Goal: Obtain resource: Download file/media

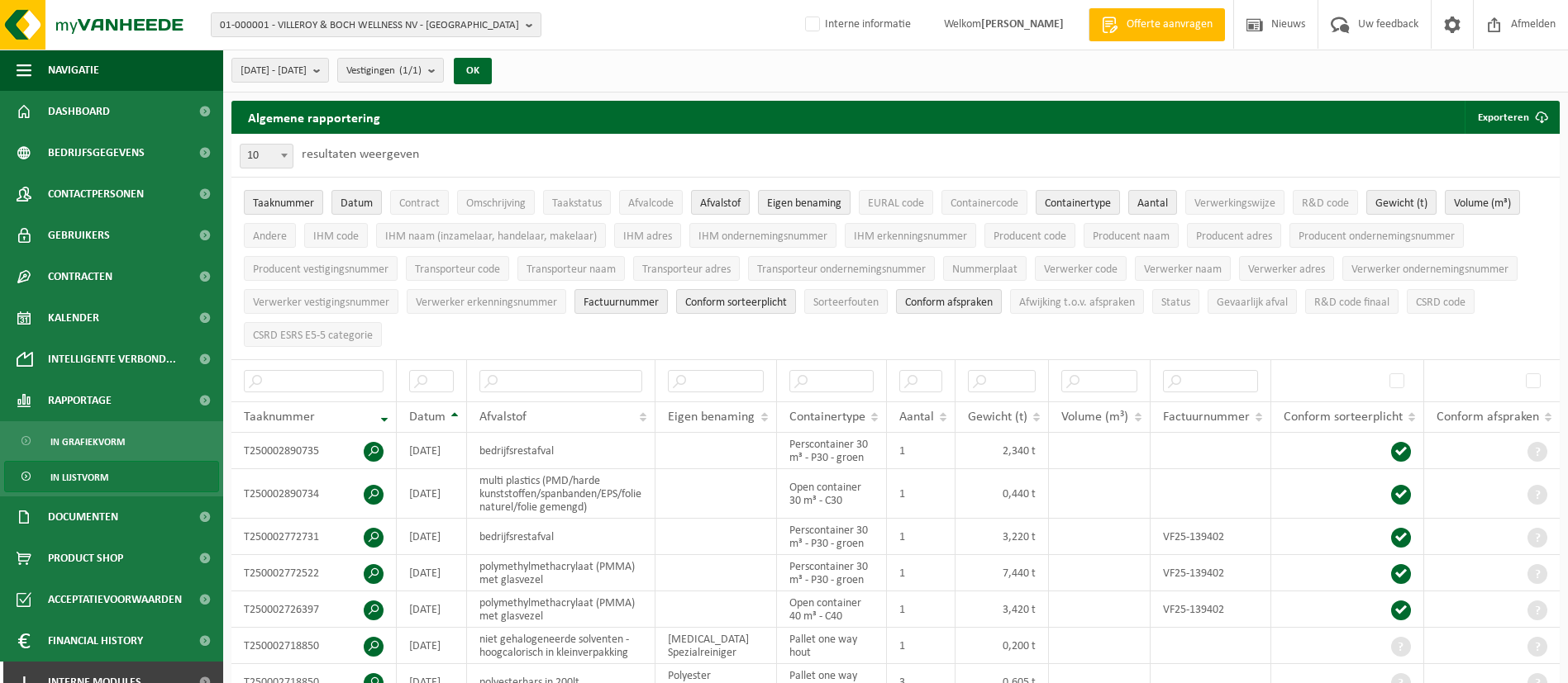
click at [353, 14] on span "01-000001 - VILLEROY & BOCH WELLNESS NV - ROESELARE" at bounding box center [369, 25] width 299 height 25
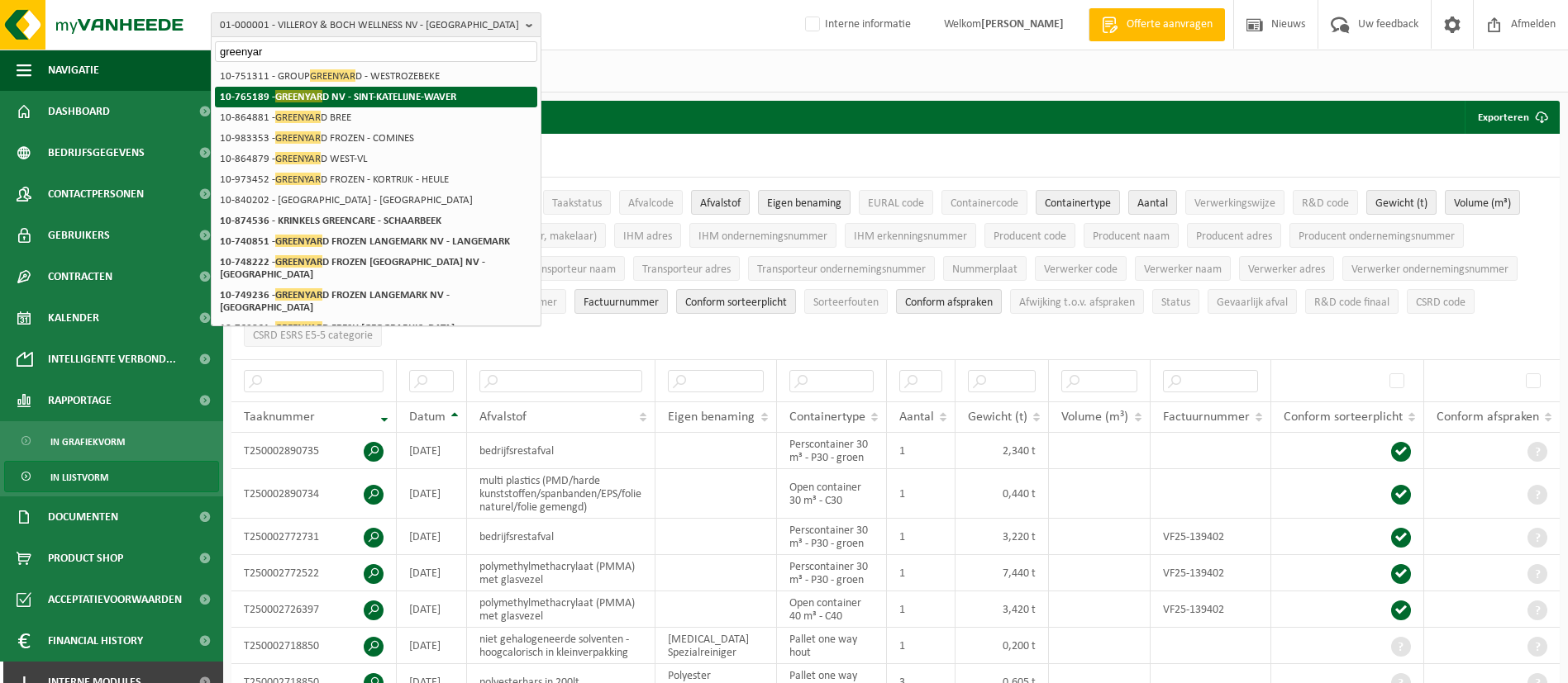
type input "greenyar"
click at [348, 95] on strong "10-765189 - GREENYAR D NV - SINT-KATELIJNE-WAVER" at bounding box center [338, 96] width 236 height 12
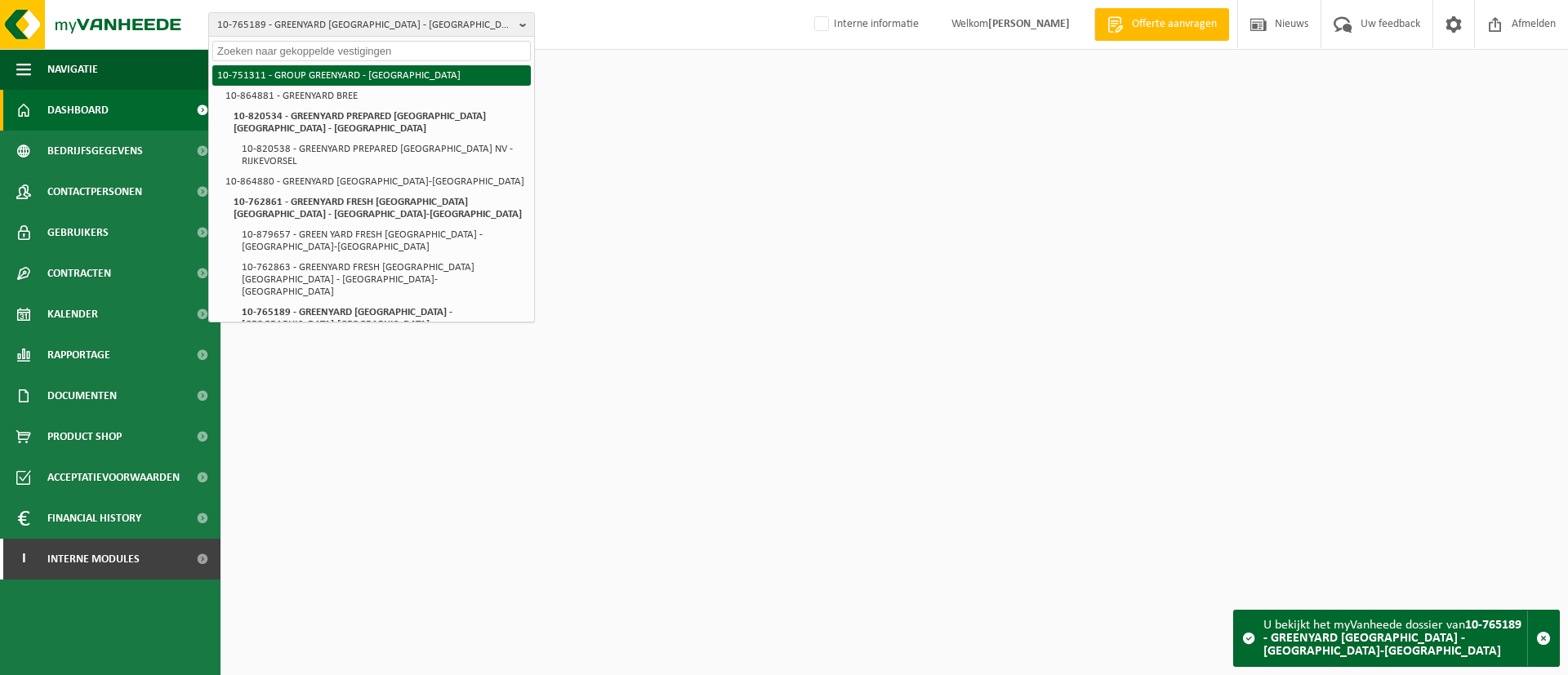
click at [361, 82] on li "10-751311 - GROUP GREENYARD - [GEOGRAPHIC_DATA]" at bounding box center [371, 76] width 319 height 20
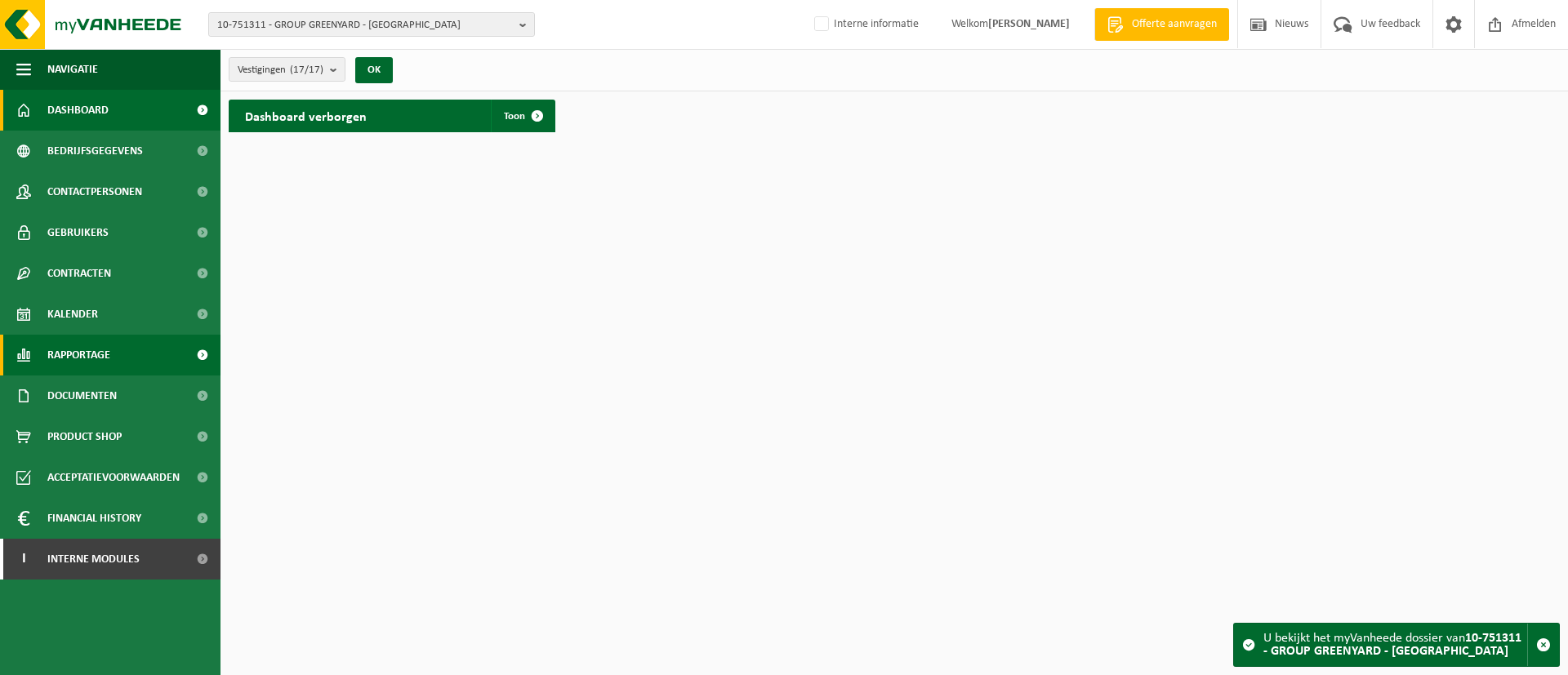
click at [74, 348] on span "Rapportage" at bounding box center [78, 355] width 63 height 41
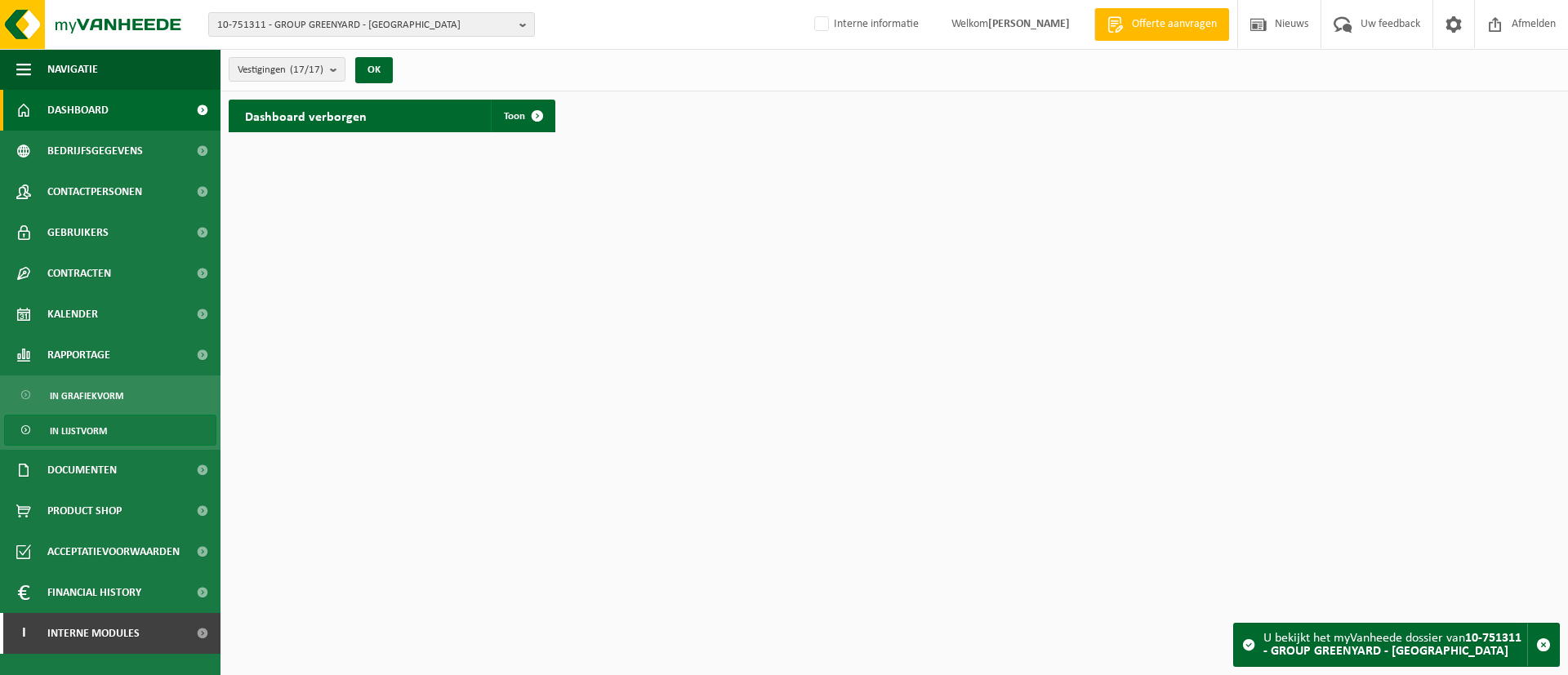
click at [118, 437] on link "In lijstvorm" at bounding box center [110, 431] width 213 height 31
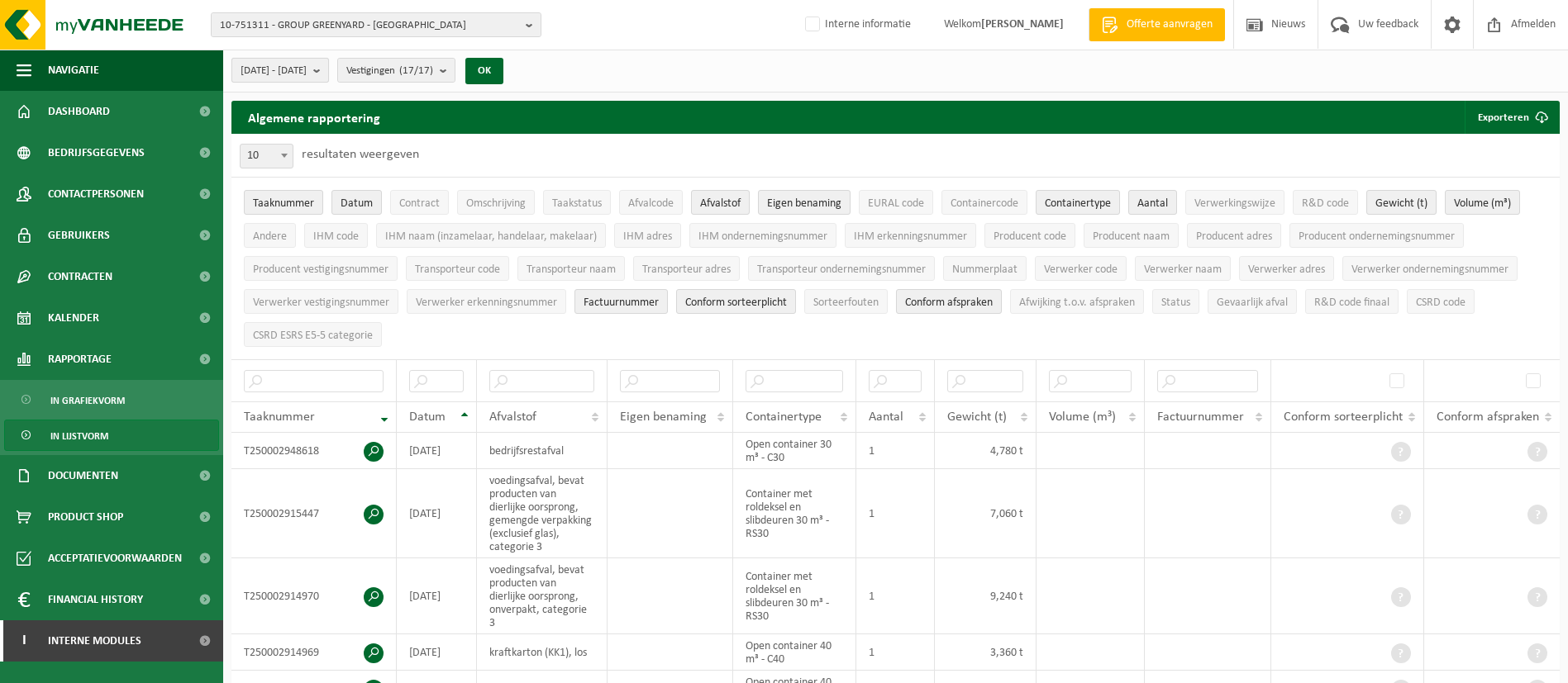
click at [307, 75] on span "[DATE] - [DATE]" at bounding box center [273, 71] width 66 height 25
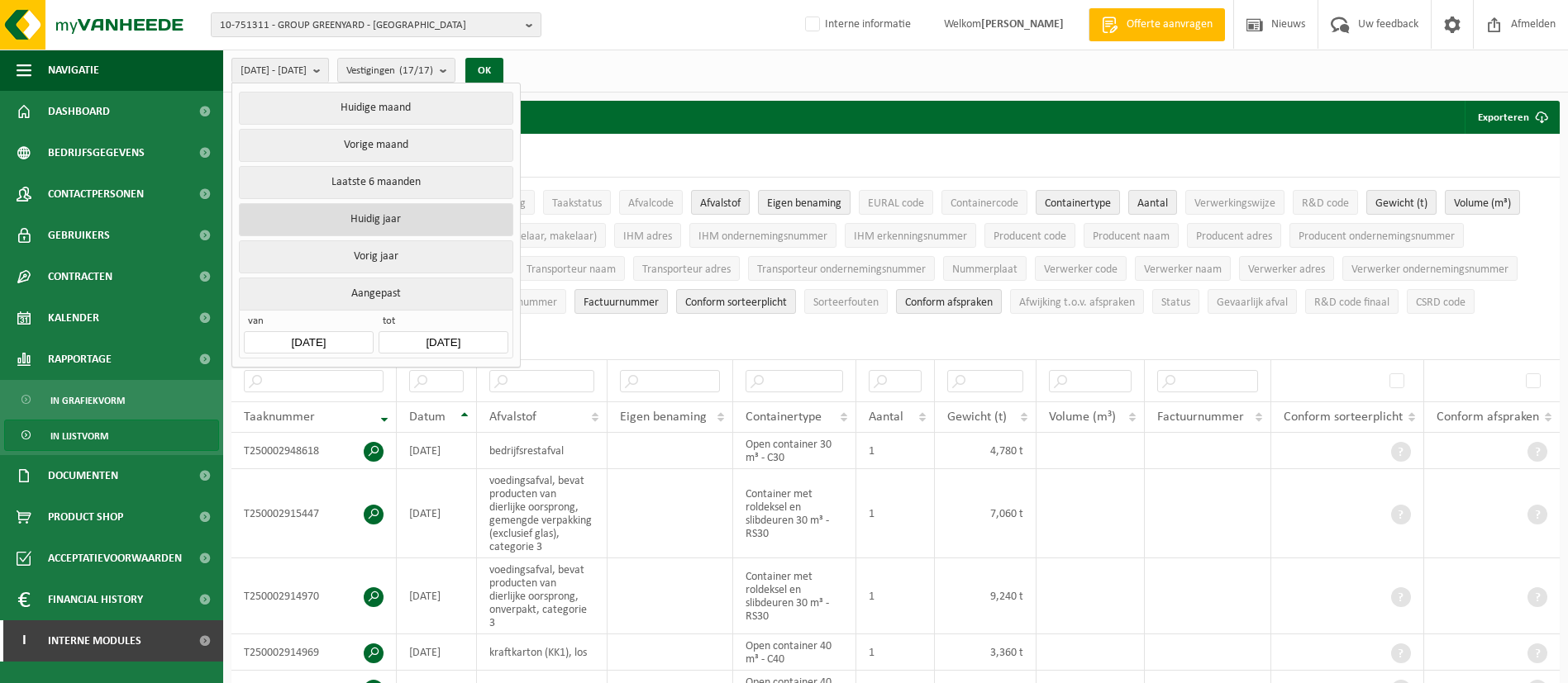
click at [347, 207] on button "Huidig jaar" at bounding box center [376, 220] width 273 height 33
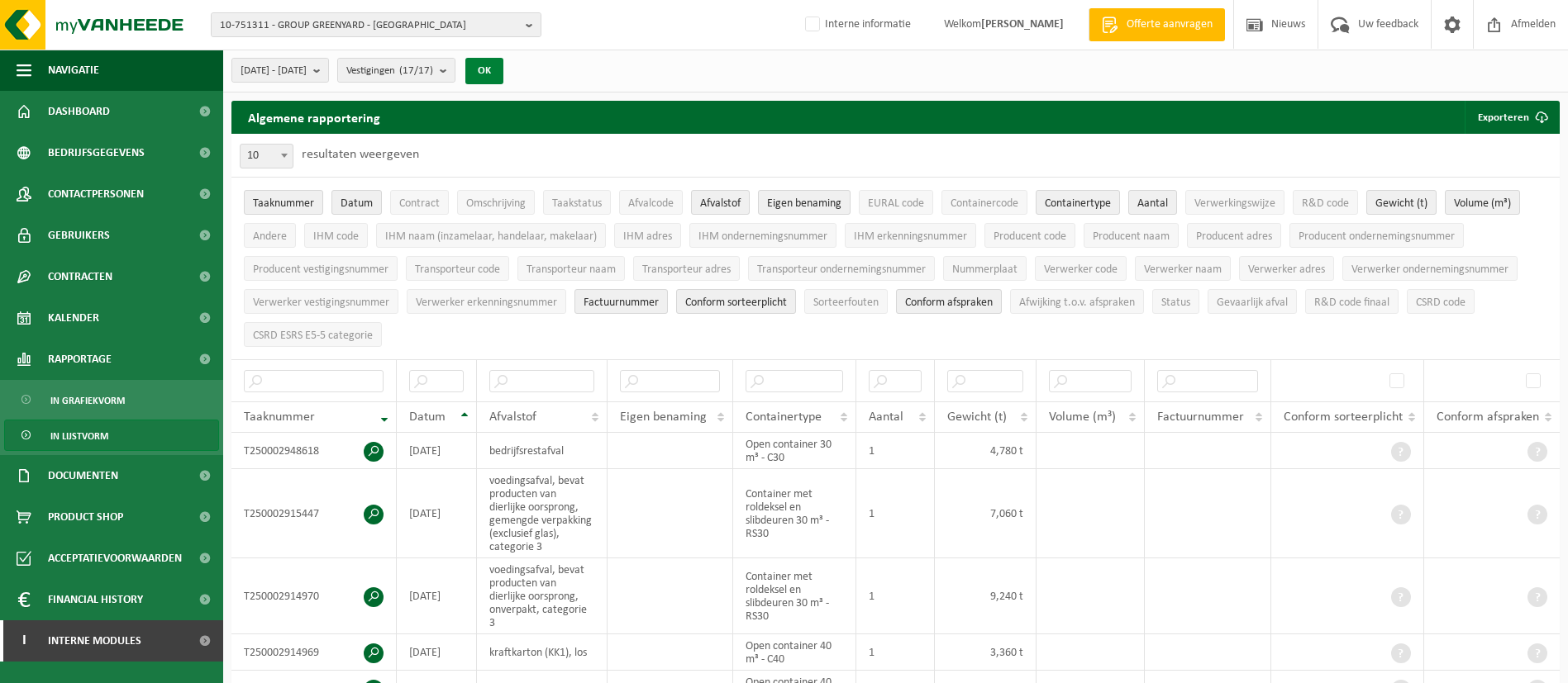
click at [503, 59] on button "OK" at bounding box center [484, 71] width 38 height 27
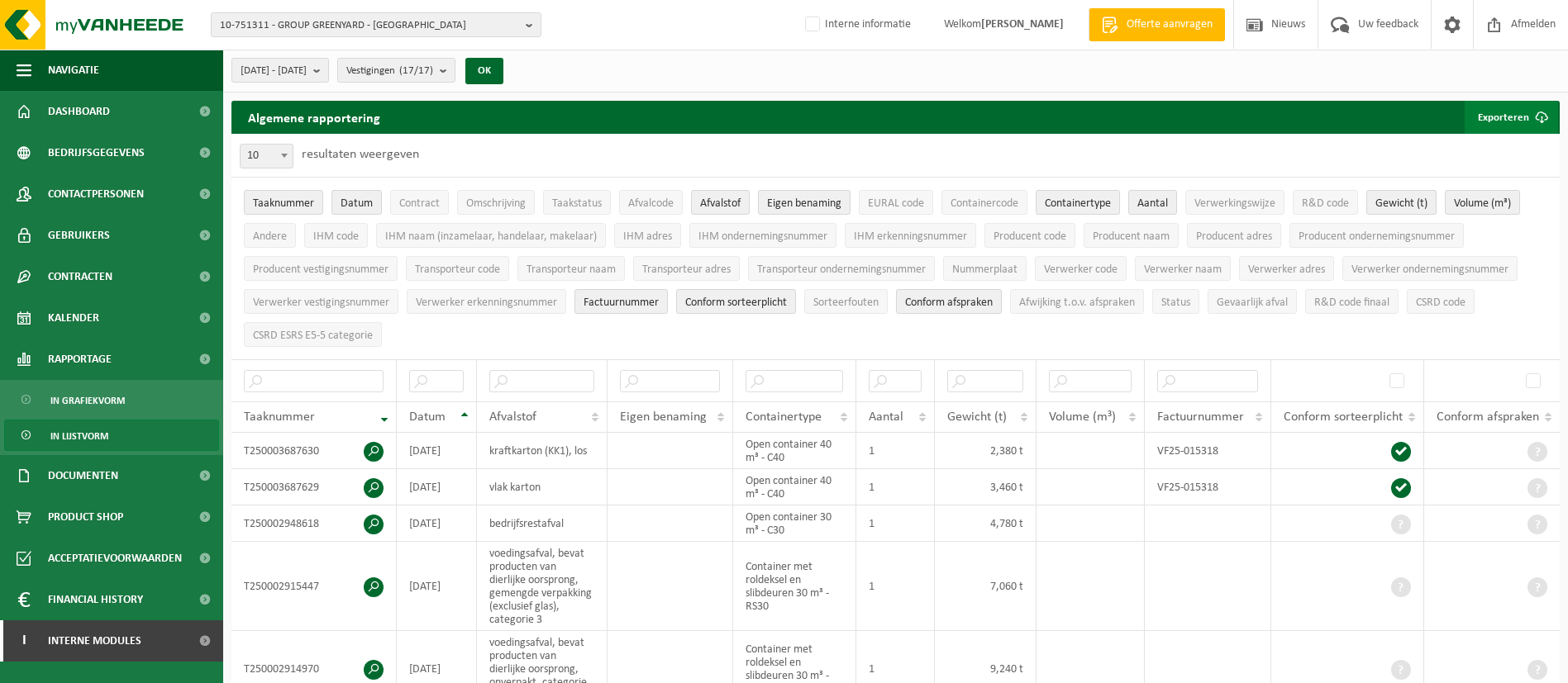
click at [1503, 116] on button "Exporteren" at bounding box center [1511, 117] width 93 height 33
click at [1488, 180] on link "Alle beschikbare kolommen" at bounding box center [1482, 184] width 150 height 33
